Goal: Task Accomplishment & Management: Complete application form

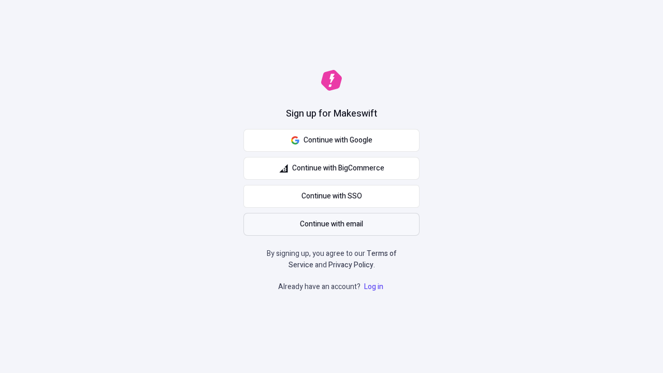
click at [331, 224] on span "Continue with email" at bounding box center [331, 224] width 63 height 11
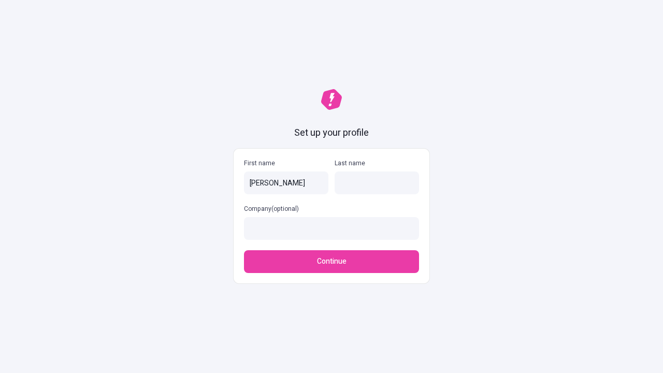
type input "[PERSON_NAME]"
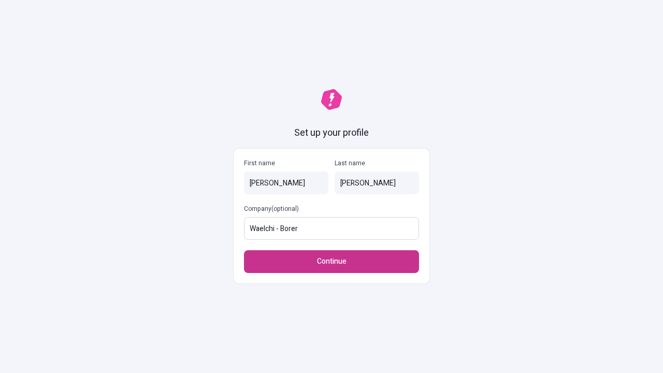
type input "Waelchi - Borer"
click at [331, 256] on span "Continue" at bounding box center [332, 261] width 30 height 11
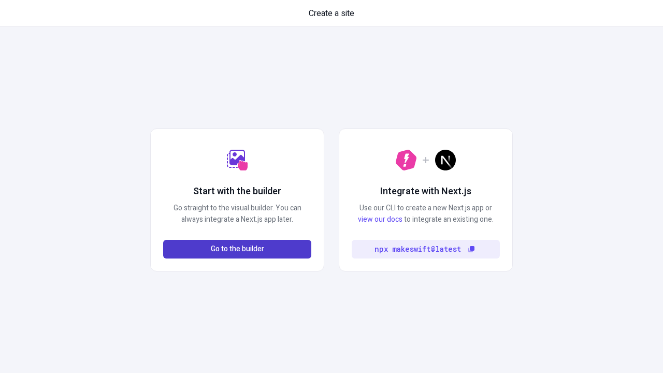
click at [237, 249] on span "Go to the builder" at bounding box center [237, 248] width 53 height 11
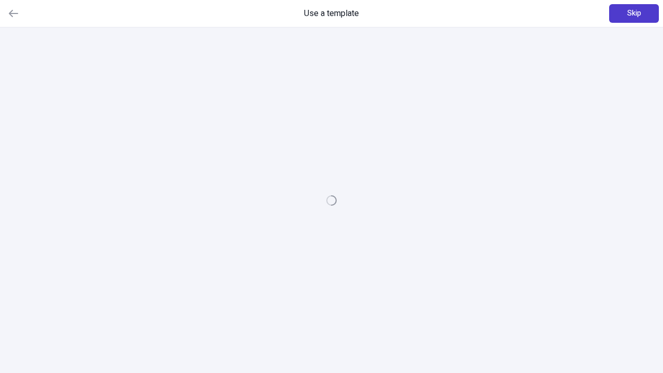
click at [634, 13] on span "Skip" at bounding box center [634, 13] width 14 height 11
